Goal: Task Accomplishment & Management: Manage account settings

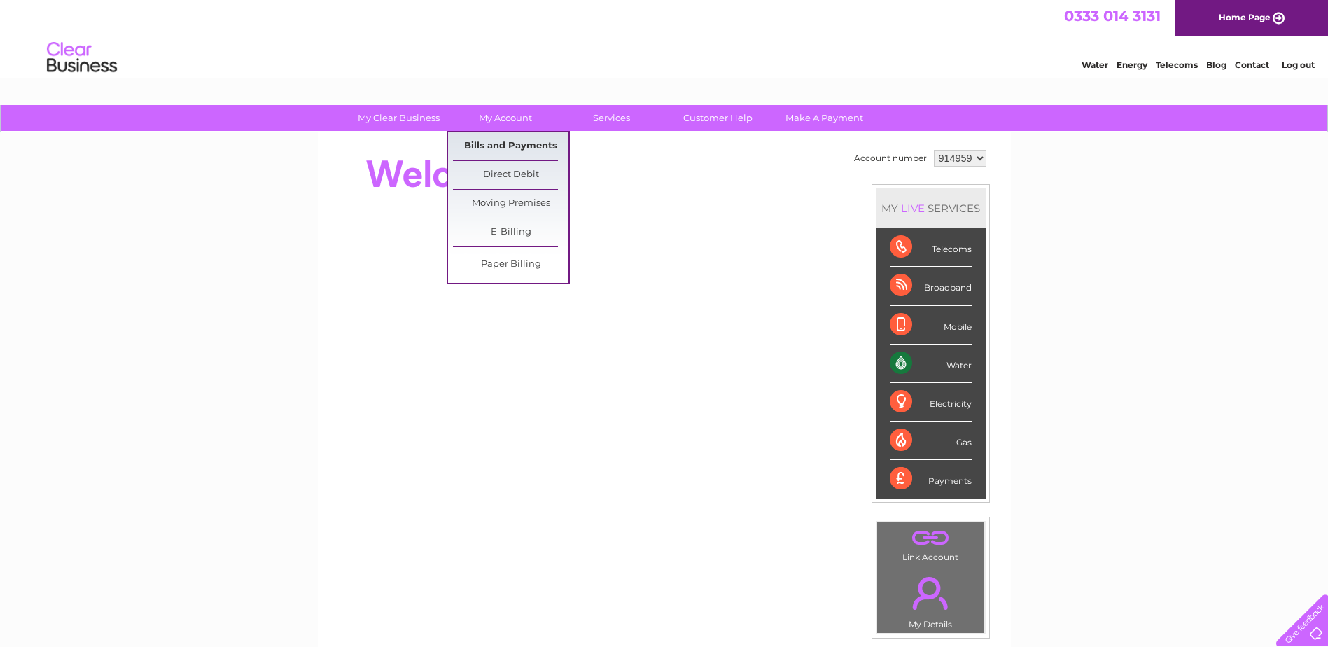
click at [509, 143] on link "Bills and Payments" at bounding box center [510, 146] width 115 height 28
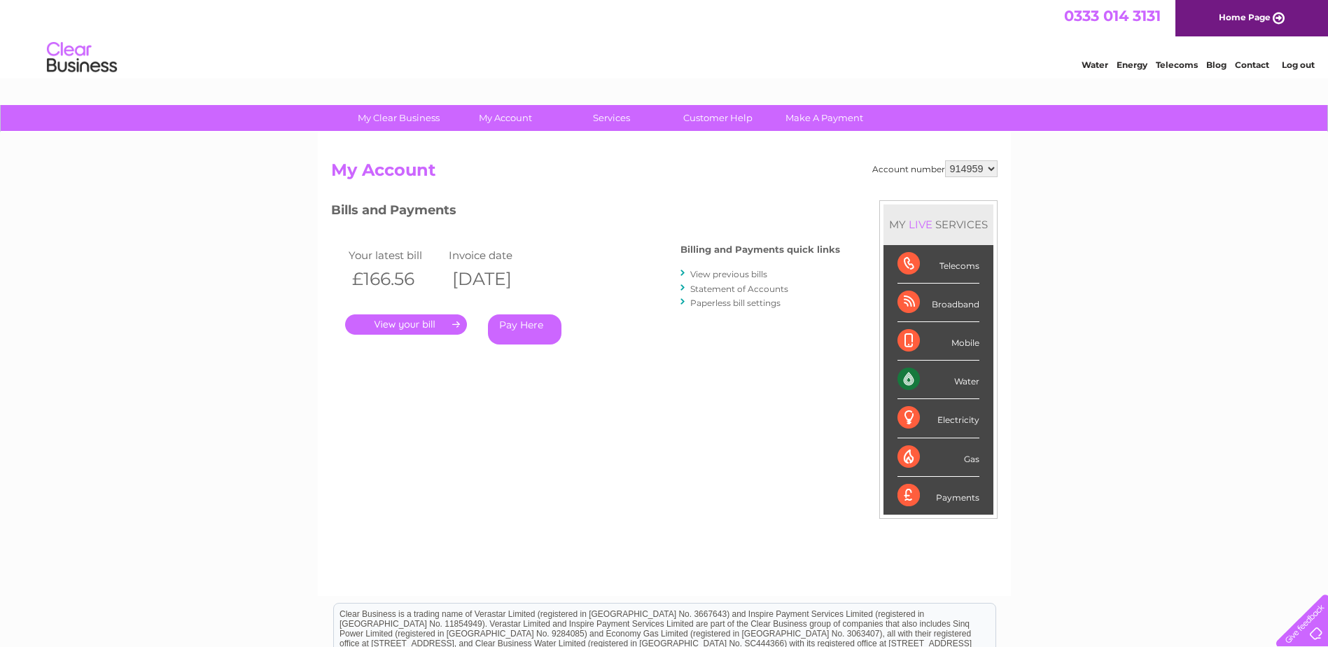
click at [398, 324] on link "." at bounding box center [406, 324] width 122 height 20
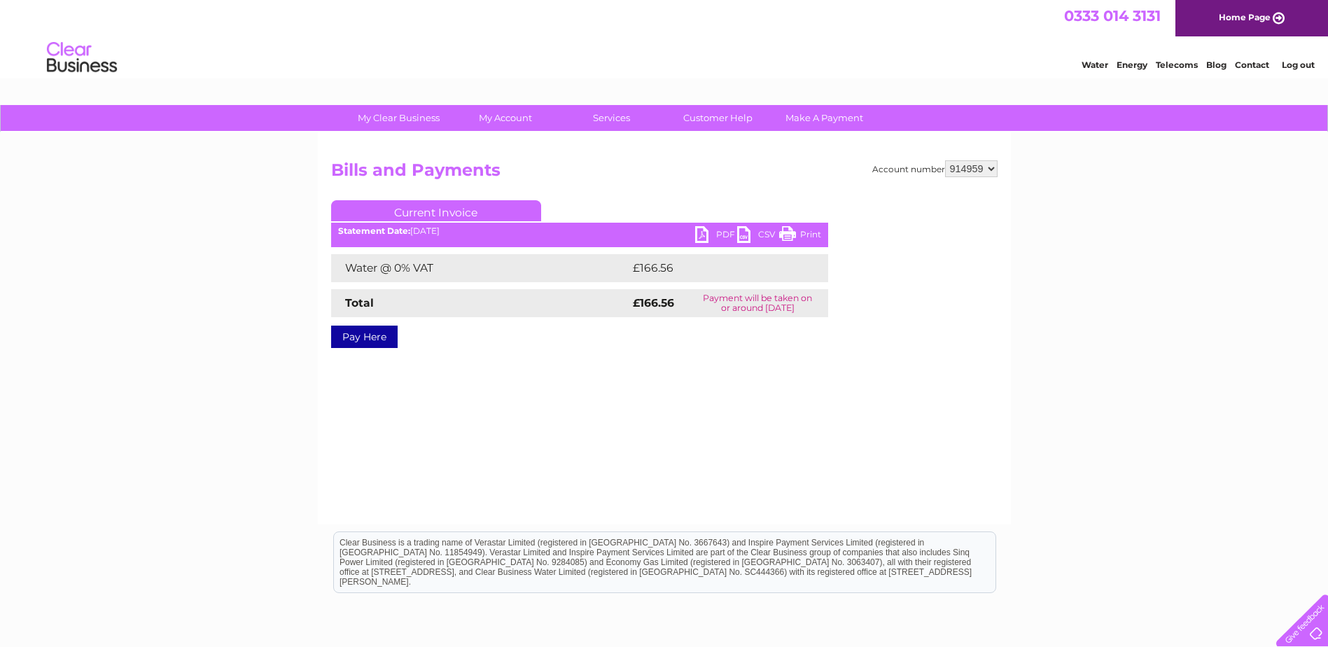
click at [716, 239] on link "PDF" at bounding box center [716, 236] width 42 height 20
